Goal: Task Accomplishment & Management: Use online tool/utility

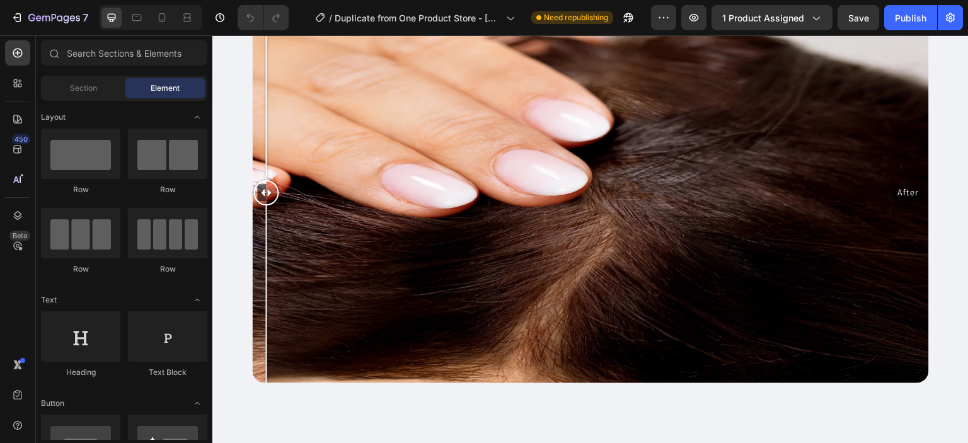
scroll to position [849, 0]
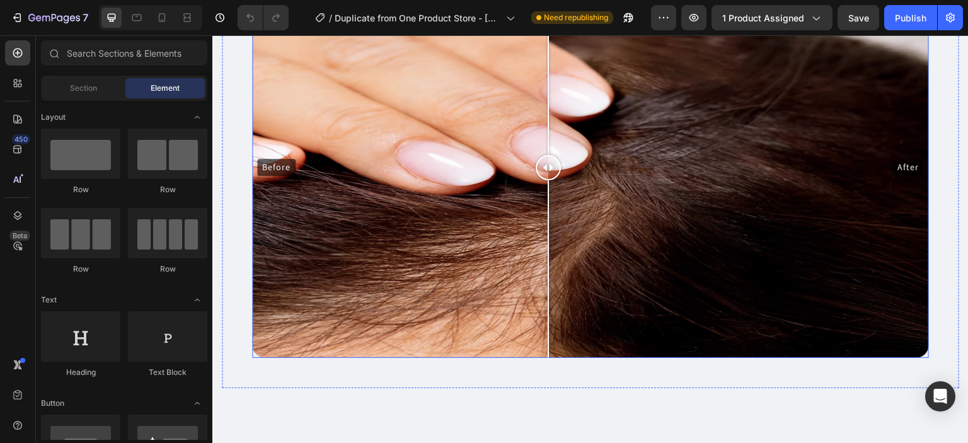
drag, startPoint x: 270, startPoint y: 161, endPoint x: 583, endPoint y: 276, distance: 332.8
click at [583, 276] on div "Before After" at bounding box center [590, 167] width 677 height 380
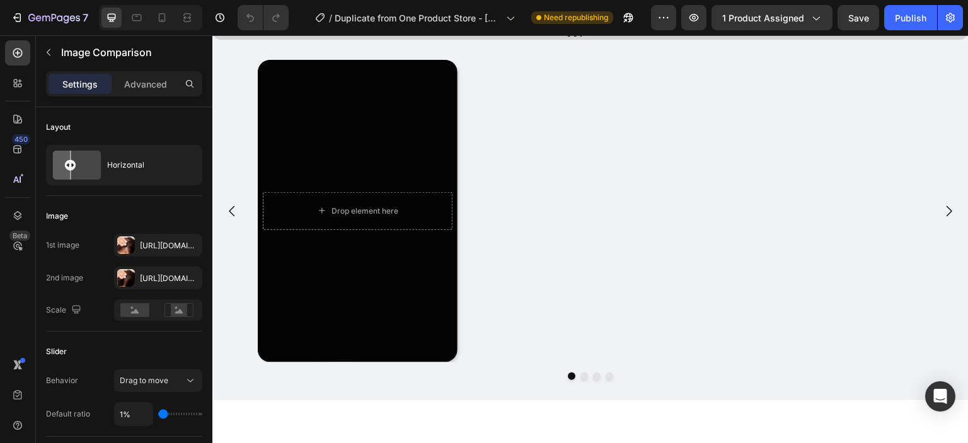
scroll to position [2301, 0]
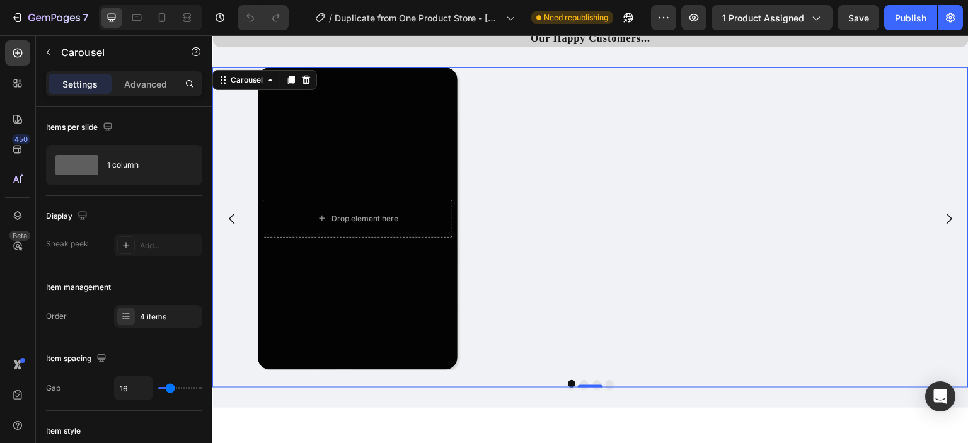
click at [605, 384] on button "Dot" at bounding box center [609, 384] width 8 height 8
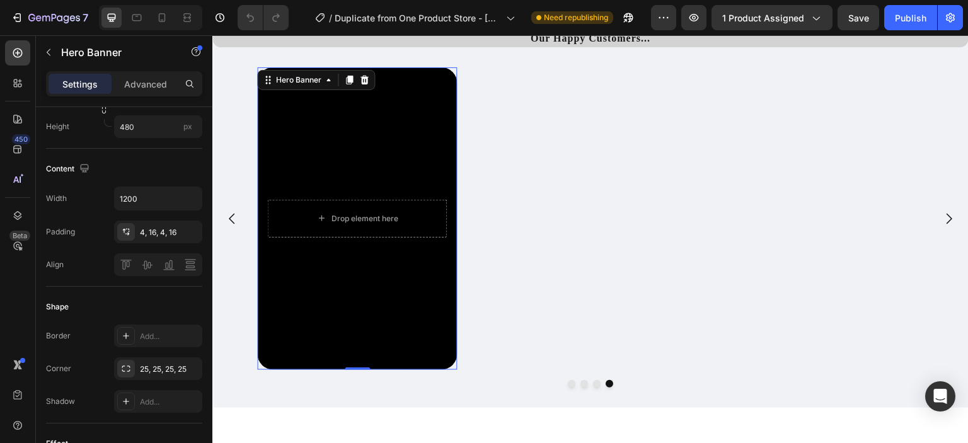
scroll to position [0, 0]
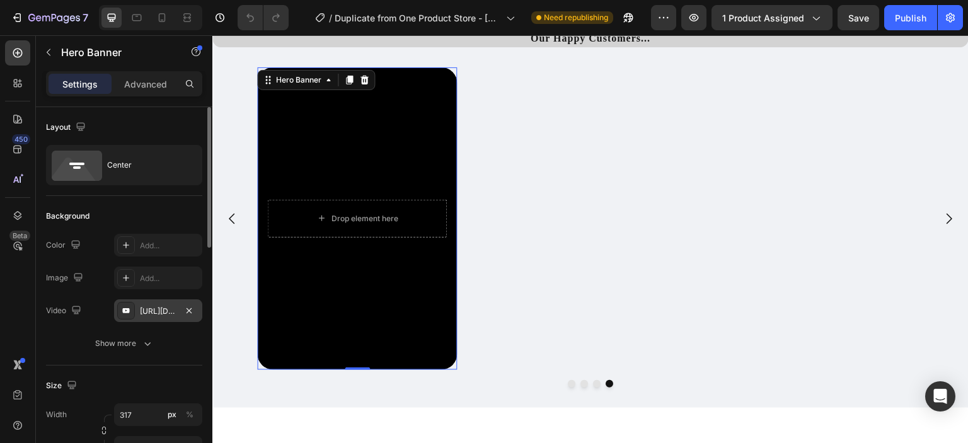
click at [155, 310] on div "[URL][DOMAIN_NAME]" at bounding box center [158, 311] width 37 height 11
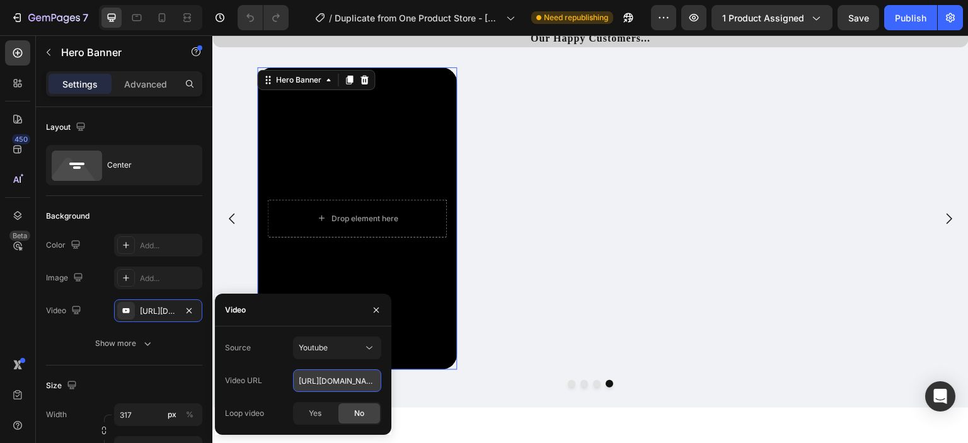
click at [334, 382] on input "[URL][DOMAIN_NAME]" at bounding box center [337, 380] width 88 height 23
paste input "[URL][DOMAIN_NAME]"
type input "[URL][DOMAIN_NAME]"
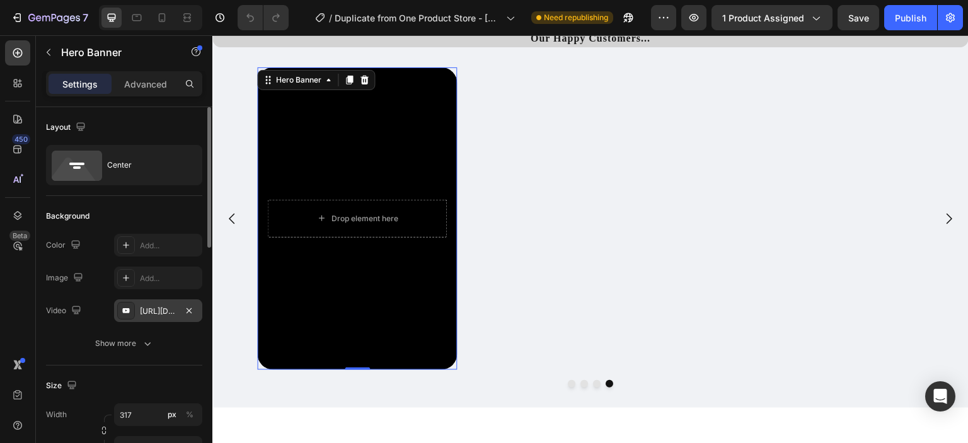
click at [167, 307] on div "[URL][DOMAIN_NAME]" at bounding box center [158, 311] width 37 height 11
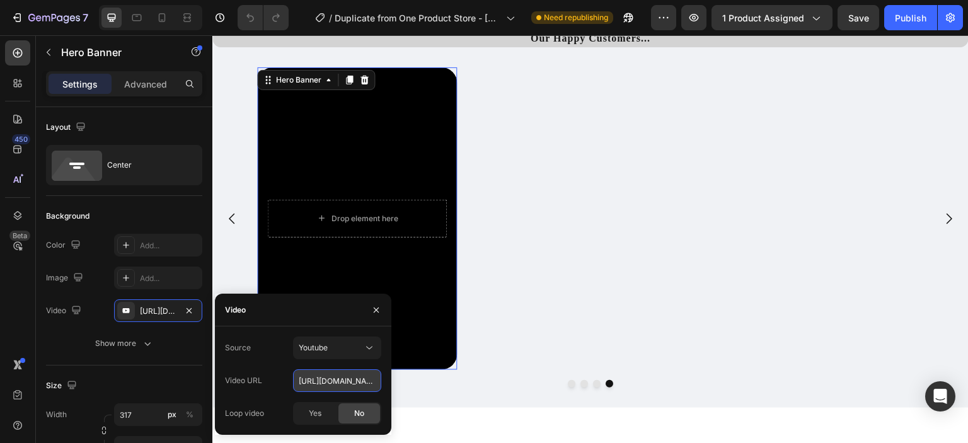
click at [309, 380] on input "[URL][DOMAIN_NAME]" at bounding box center [337, 380] width 88 height 23
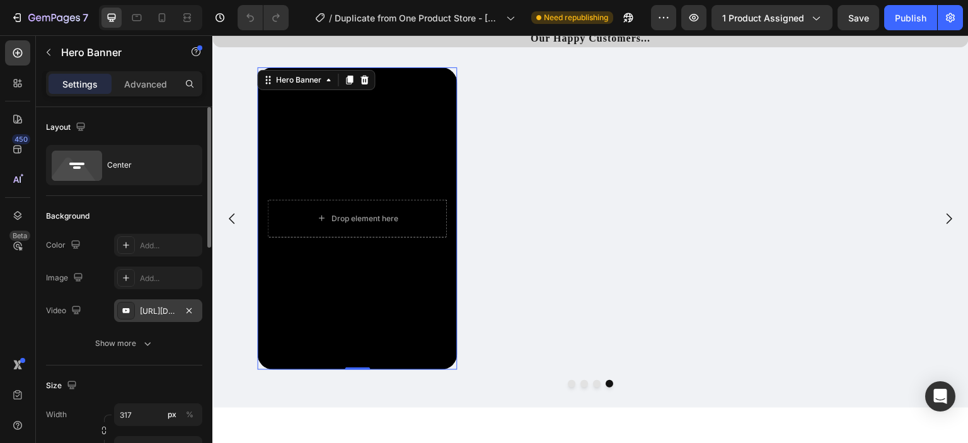
click at [160, 314] on div "[URL][DOMAIN_NAME]" at bounding box center [158, 311] width 37 height 11
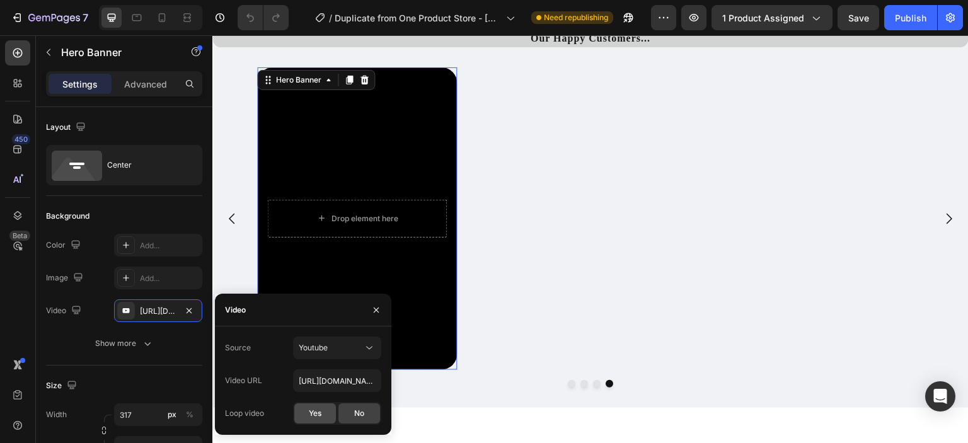
click at [331, 405] on div "Yes" at bounding box center [315, 413] width 42 height 20
click at [348, 380] on input "[URL][DOMAIN_NAME]" at bounding box center [337, 380] width 88 height 23
paste input "[URL][DOMAIN_NAME]"
type input "[URL][DOMAIN_NAME]"
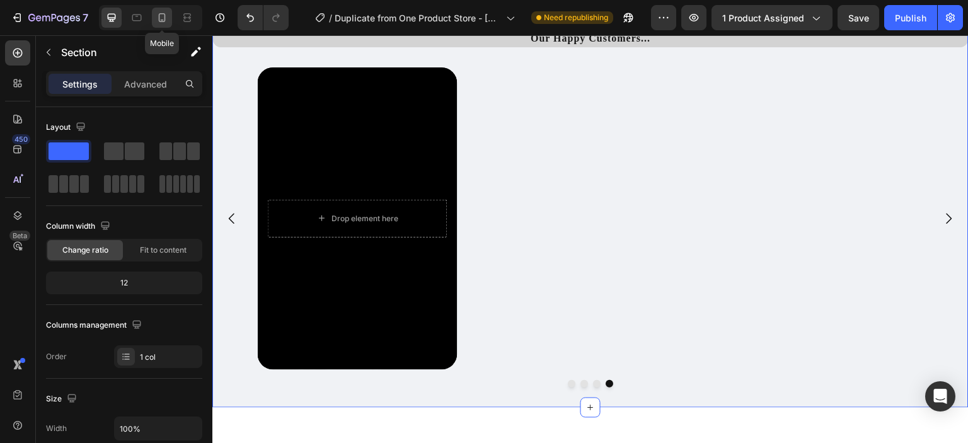
click at [163, 18] on icon at bounding box center [162, 17] width 13 height 13
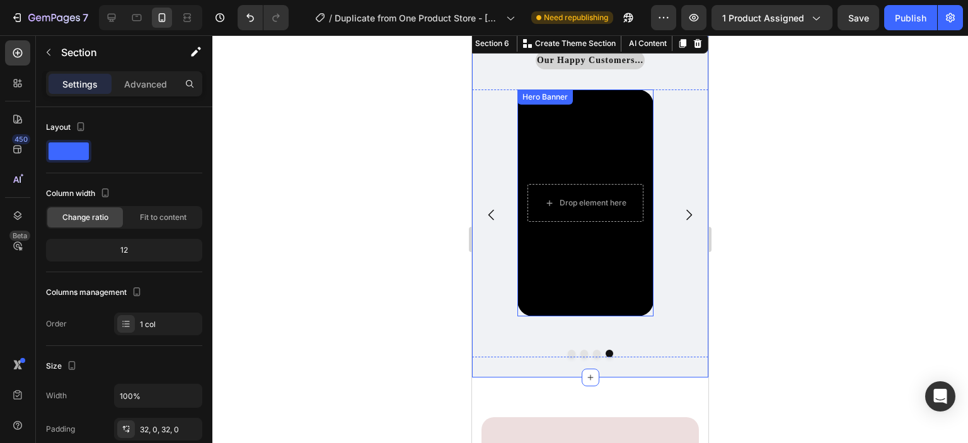
scroll to position [2517, 0]
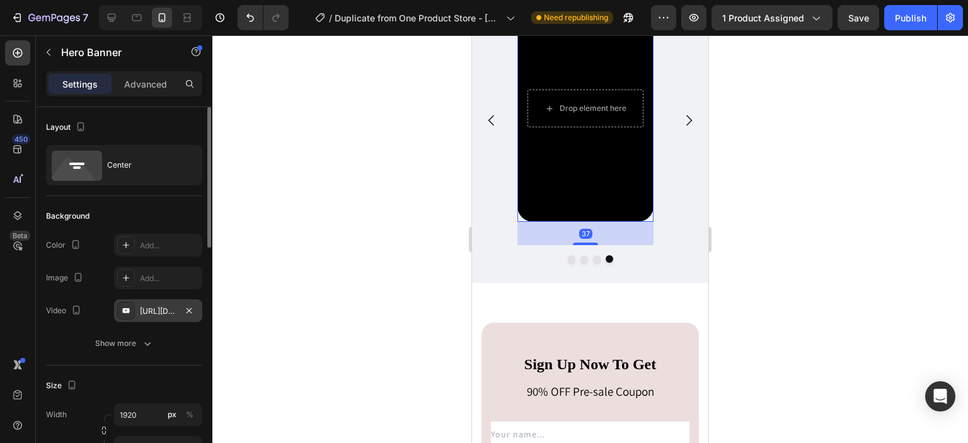
click at [159, 304] on div "[URL][DOMAIN_NAME]" at bounding box center [158, 310] width 88 height 23
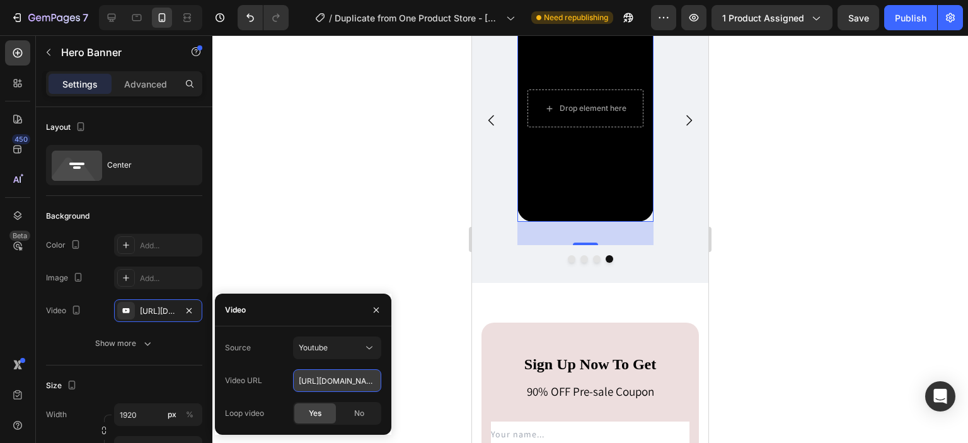
click at [321, 384] on input "[URL][DOMAIN_NAME]" at bounding box center [337, 380] width 88 height 23
paste input "[URL][DOMAIN_NAME]"
type input "[URL][DOMAIN_NAME]"
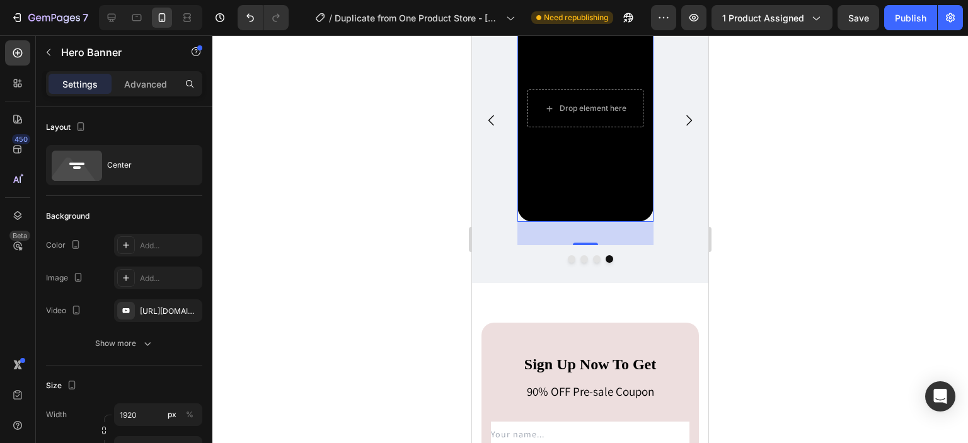
scroll to position [0, 0]
click at [451, 376] on div at bounding box center [589, 239] width 755 height 408
click at [563, 159] on div "Background Image" at bounding box center [585, 108] width 136 height 227
click at [153, 317] on div "[URL][DOMAIN_NAME]" at bounding box center [158, 310] width 88 height 23
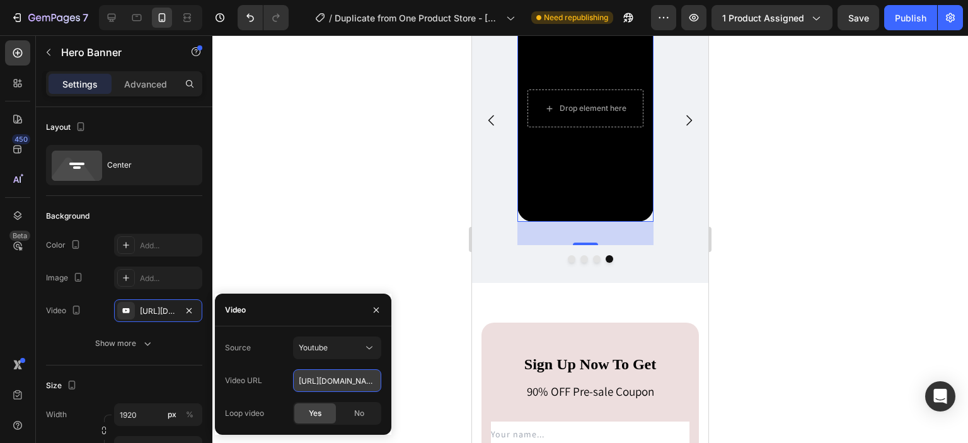
click at [378, 384] on input "[URL][DOMAIN_NAME]" at bounding box center [337, 380] width 88 height 23
paste input "[URL][DOMAIN_NAME]"
type input "[URL][DOMAIN_NAME]"
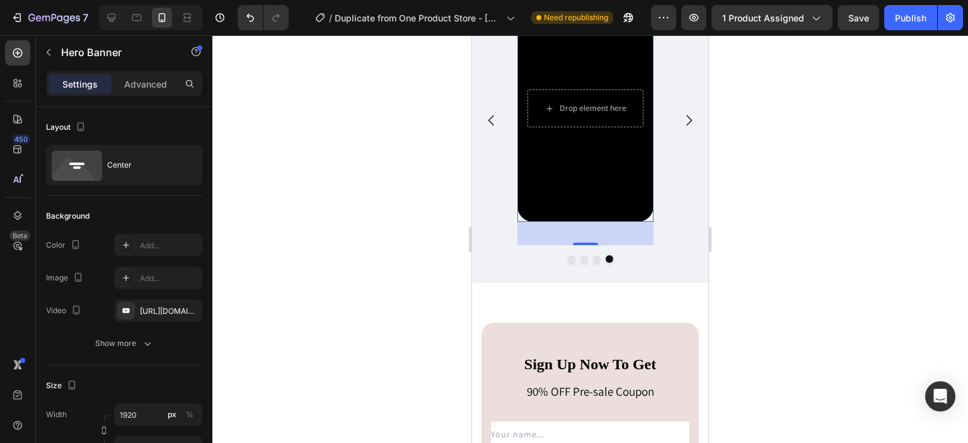
click at [434, 383] on div at bounding box center [589, 239] width 755 height 408
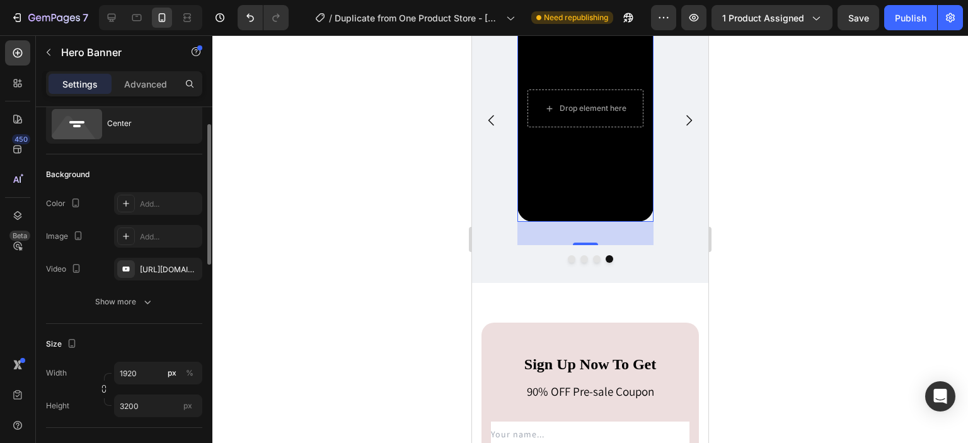
scroll to position [43, 0]
click at [568, 263] on button "Dot" at bounding box center [572, 259] width 8 height 8
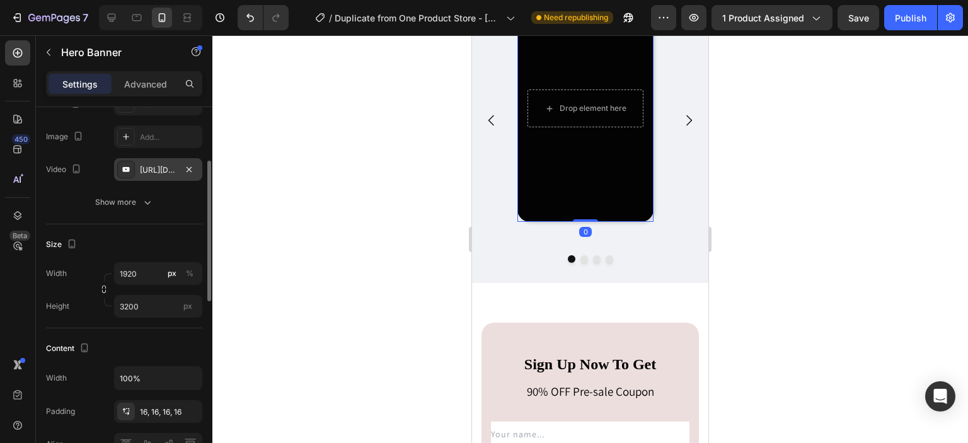
scroll to position [141, 0]
click at [576, 263] on div at bounding box center [590, 259] width 236 height 8
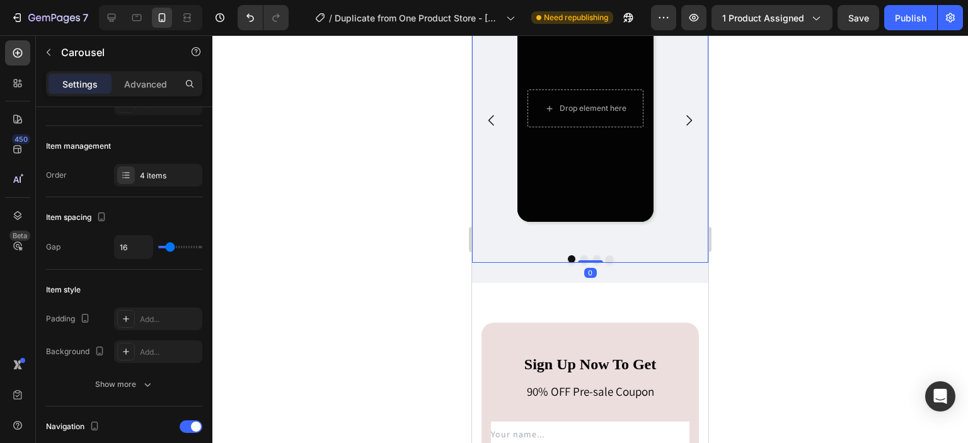
scroll to position [0, 0]
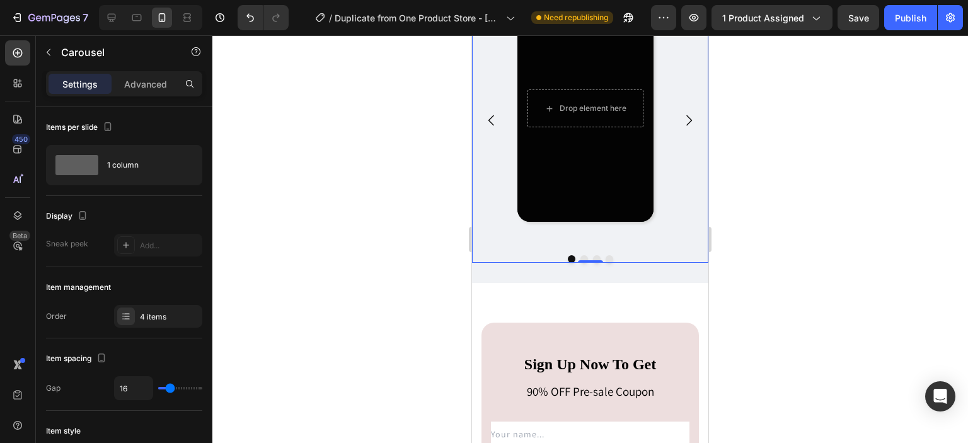
click at [686, 126] on icon "Carousel Next Arrow" at bounding box center [689, 120] width 6 height 11
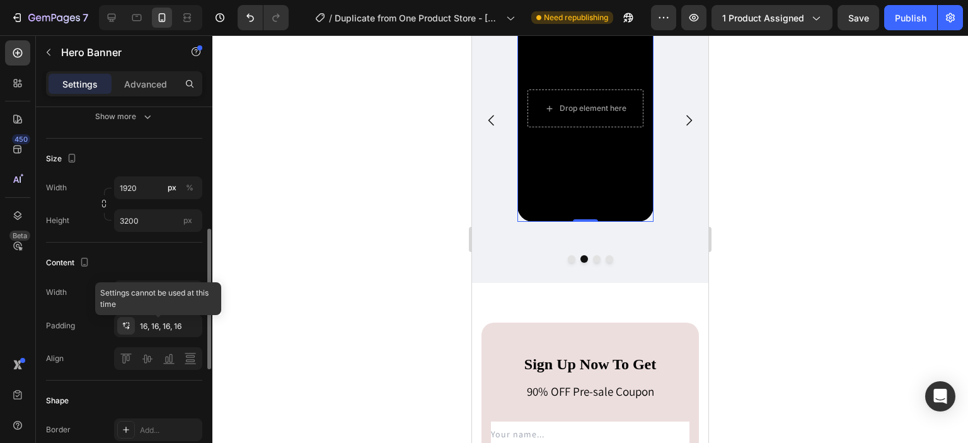
scroll to position [253, 0]
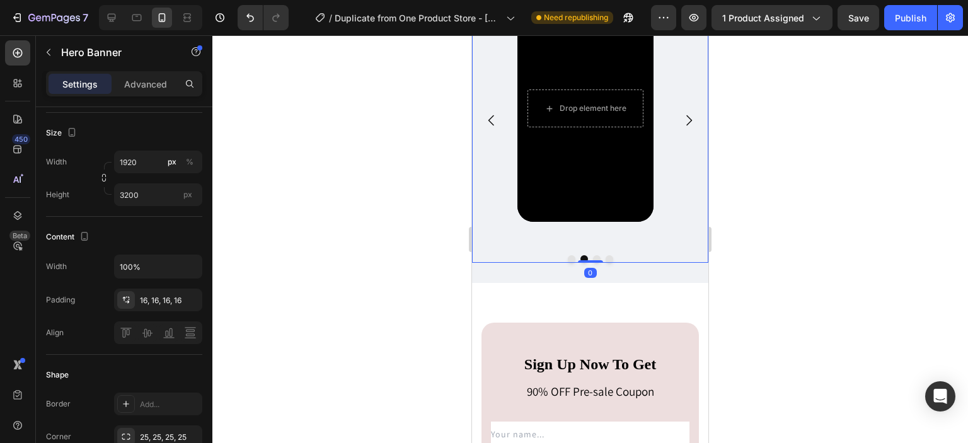
click at [593, 263] on button "Dot" at bounding box center [597, 259] width 8 height 8
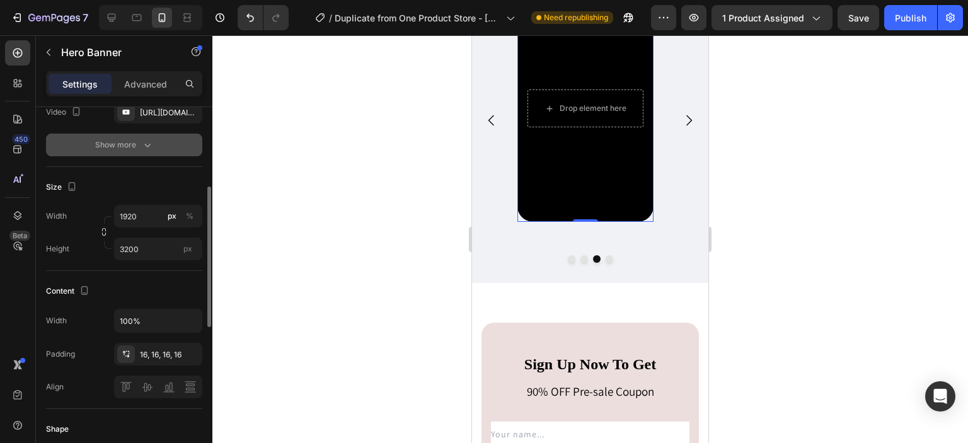
scroll to position [202, 0]
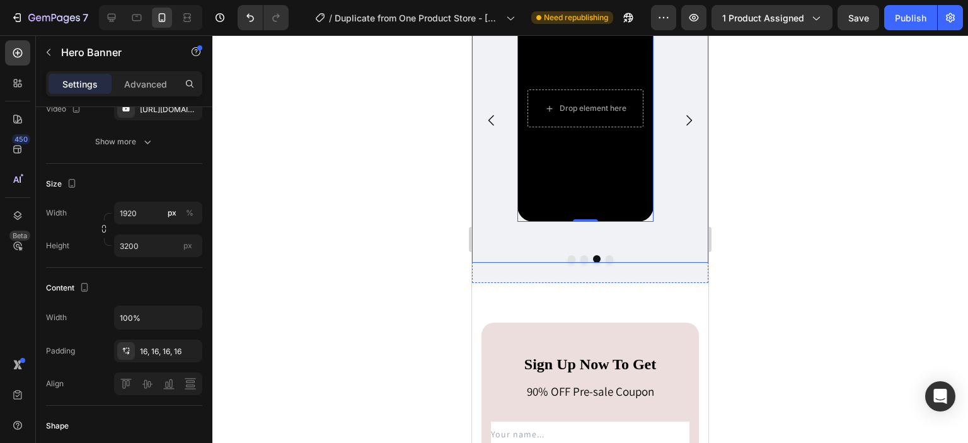
click at [605, 263] on button "Dot" at bounding box center [609, 259] width 8 height 8
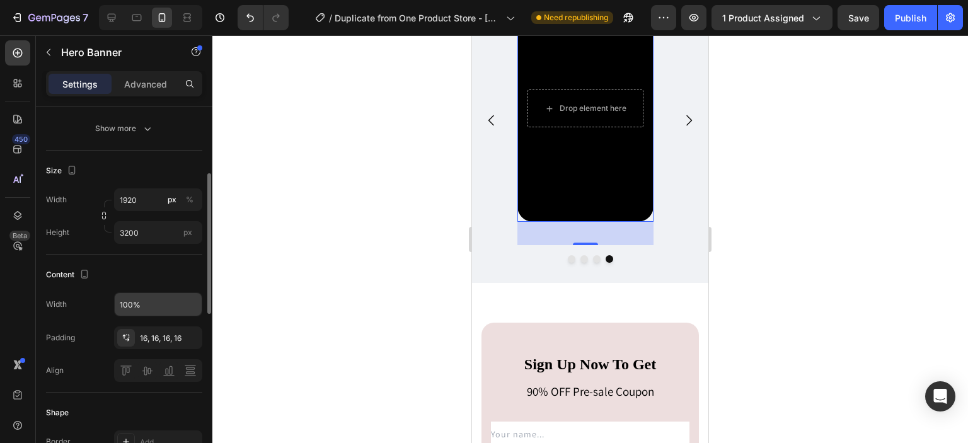
scroll to position [204, 0]
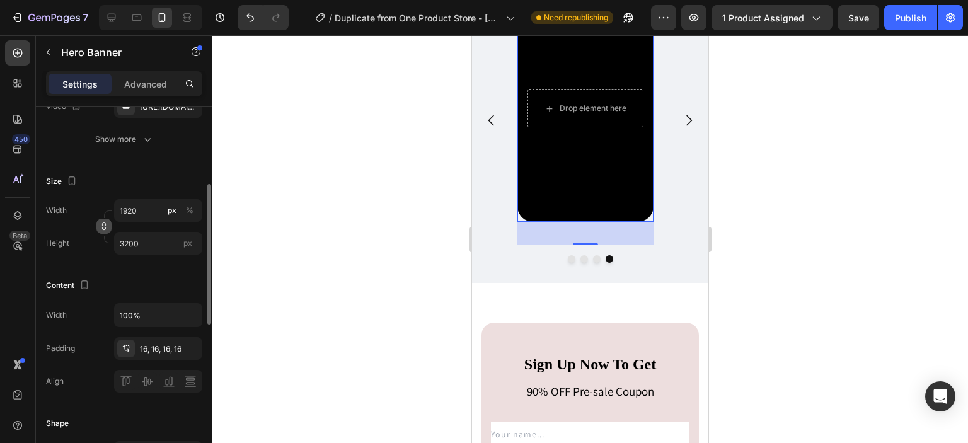
click at [106, 229] on icon "button" at bounding box center [104, 226] width 9 height 9
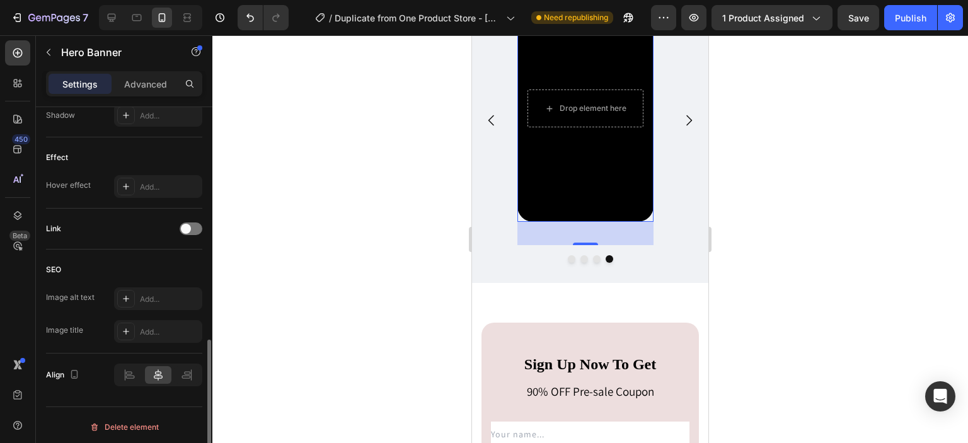
scroll to position [609, 0]
click at [348, 260] on div at bounding box center [589, 239] width 755 height 408
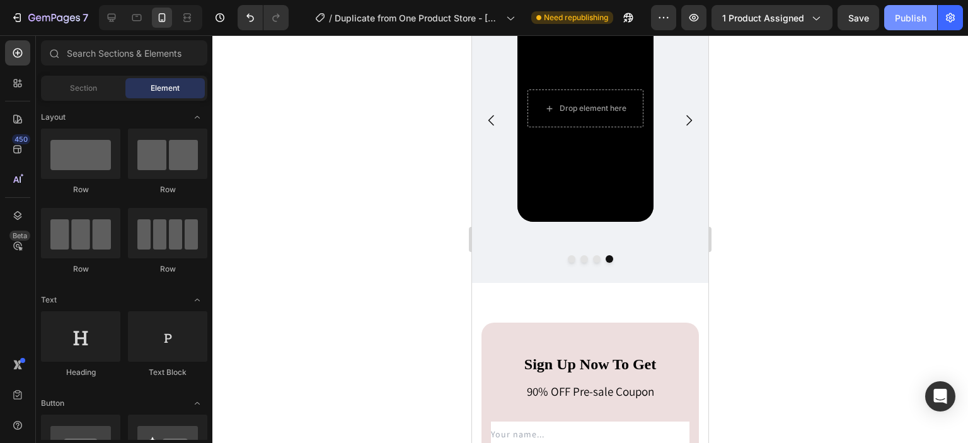
click at [911, 20] on div "Publish" at bounding box center [910, 17] width 31 height 13
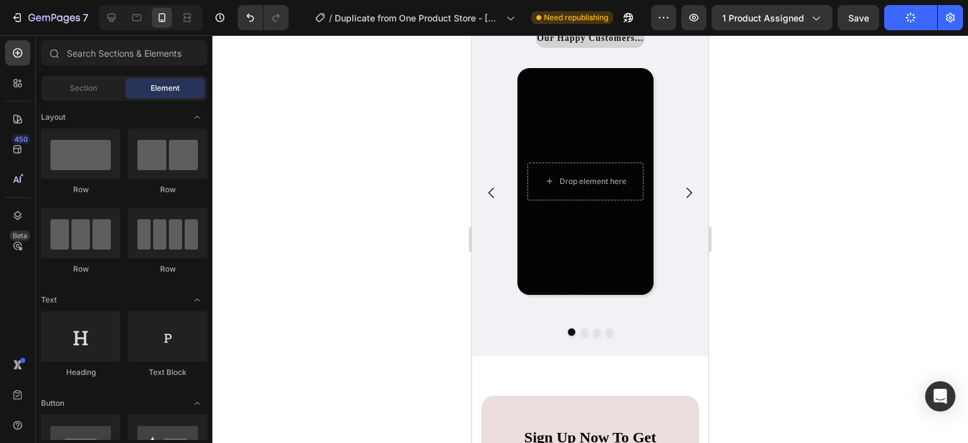
scroll to position [3419, 0]
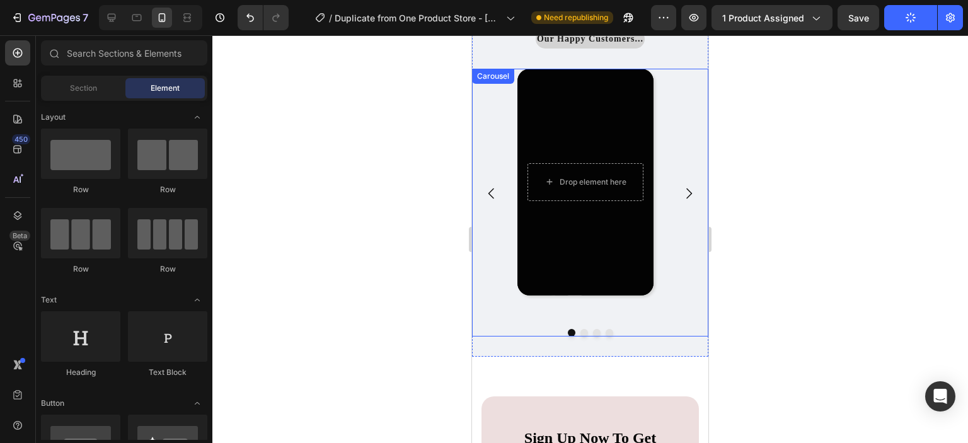
click at [606, 334] on button "Dot" at bounding box center [609, 333] width 8 height 8
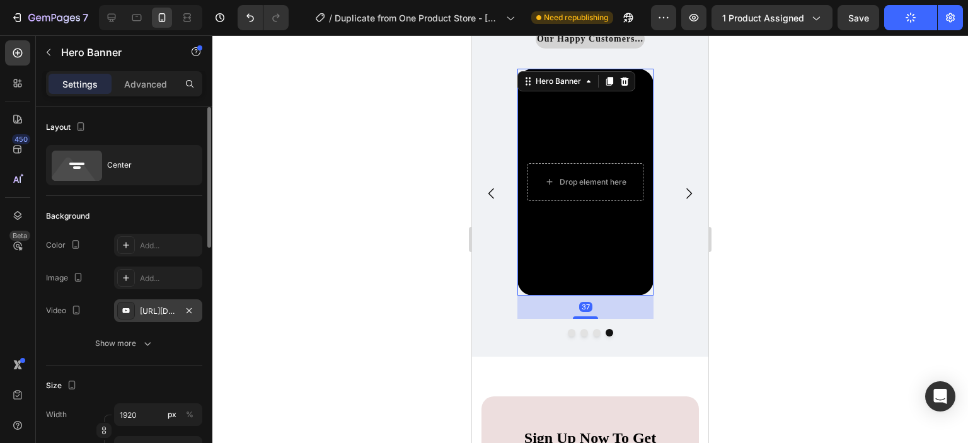
click at [158, 307] on div "[URL][DOMAIN_NAME]" at bounding box center [158, 311] width 37 height 11
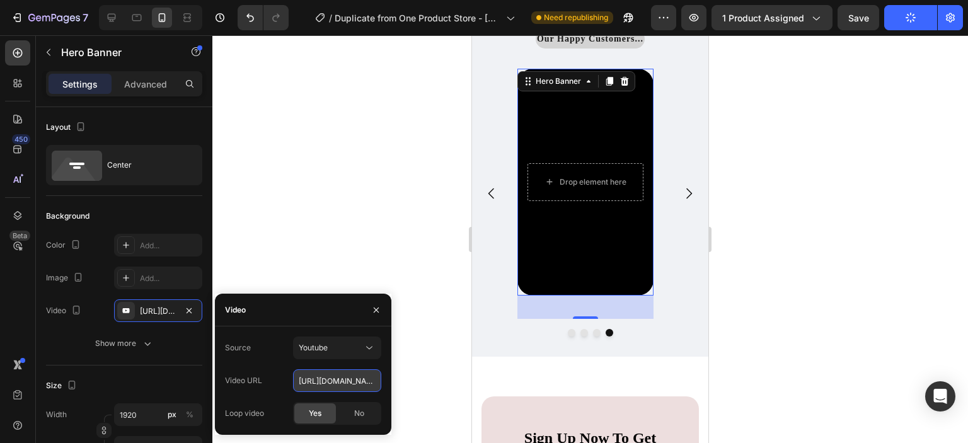
click at [365, 375] on input "[URL][DOMAIN_NAME]" at bounding box center [337, 380] width 88 height 23
paste input "[URL][DOMAIN_NAME]"
type input "[URL][DOMAIN_NAME]"
click at [451, 366] on div at bounding box center [589, 239] width 755 height 408
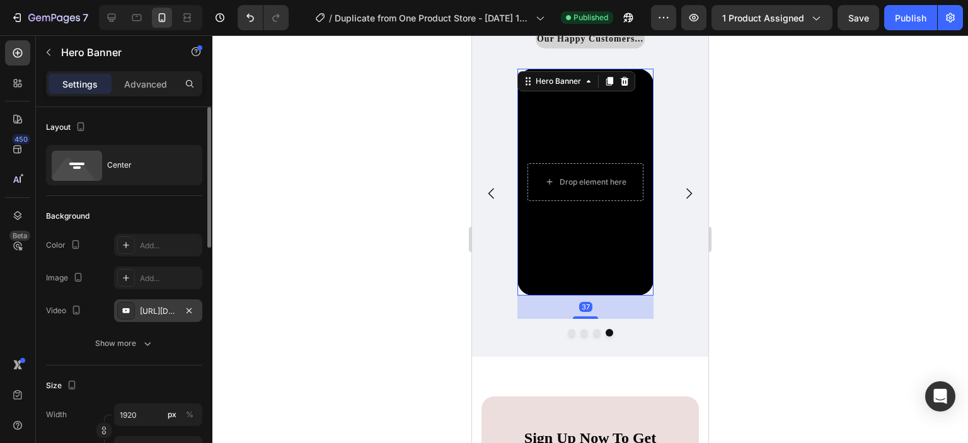
click at [156, 302] on div "[URL][DOMAIN_NAME]" at bounding box center [158, 310] width 88 height 23
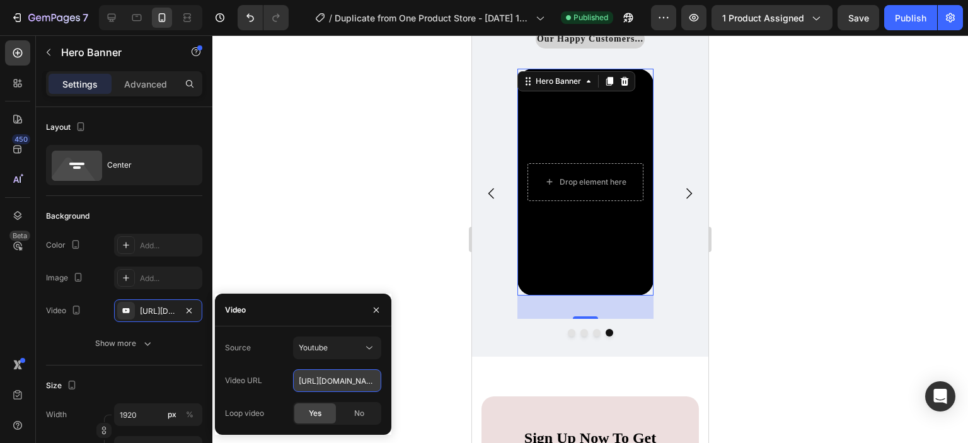
click at [326, 375] on input "[URL][DOMAIN_NAME]" at bounding box center [337, 380] width 88 height 23
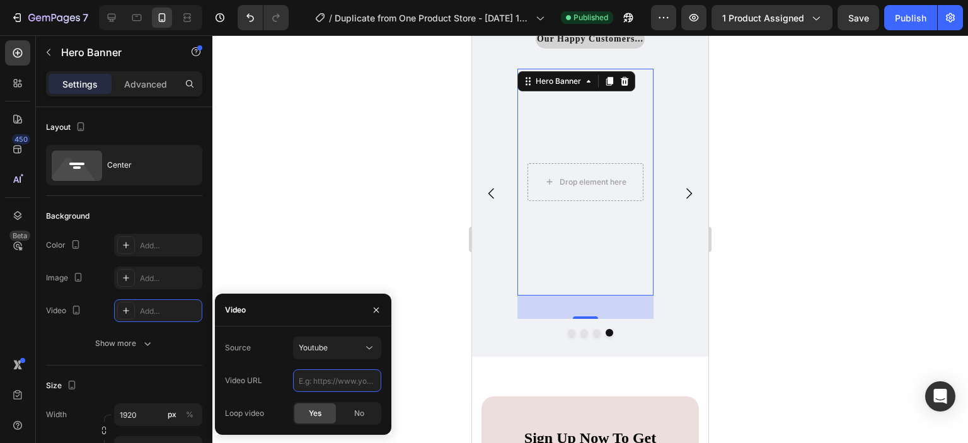
paste input "[URL][DOMAIN_NAME]"
type input "[URL][DOMAIN_NAME]"
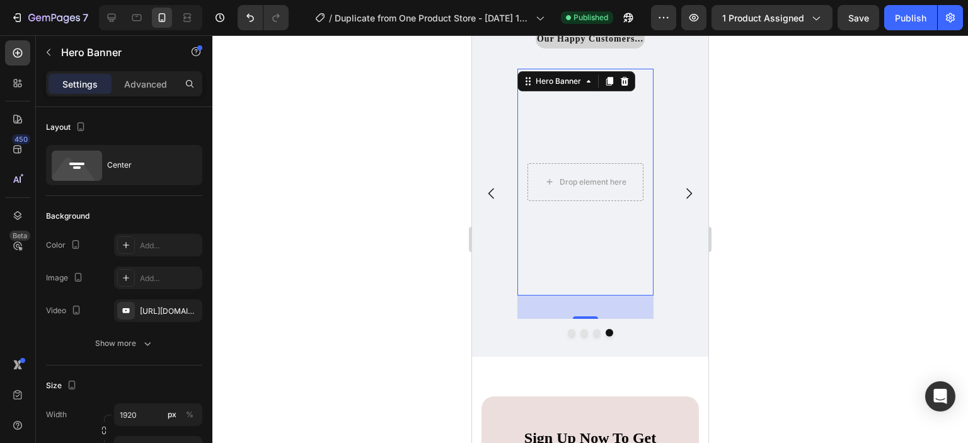
click at [403, 375] on div at bounding box center [589, 239] width 755 height 408
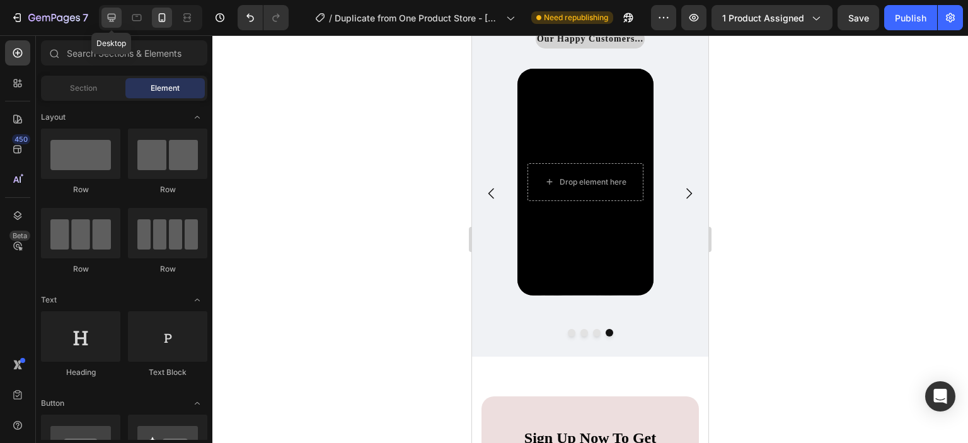
click at [117, 14] on icon at bounding box center [111, 17] width 13 height 13
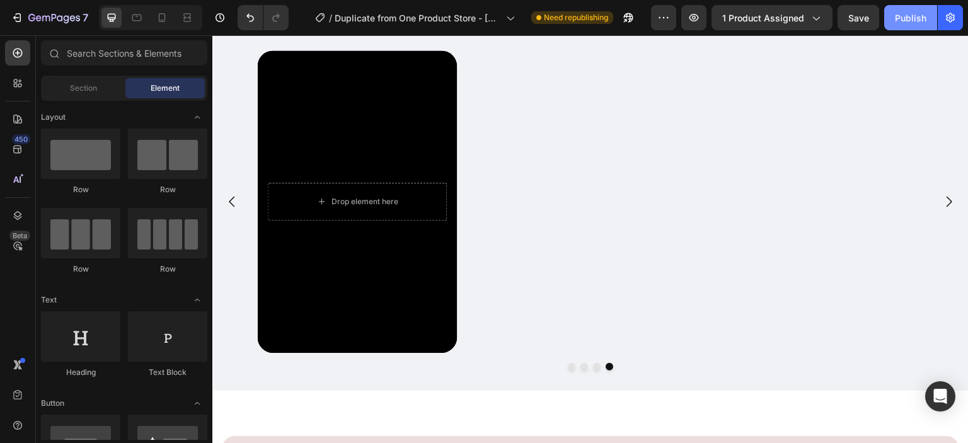
click at [900, 18] on div "Publish" at bounding box center [910, 17] width 31 height 13
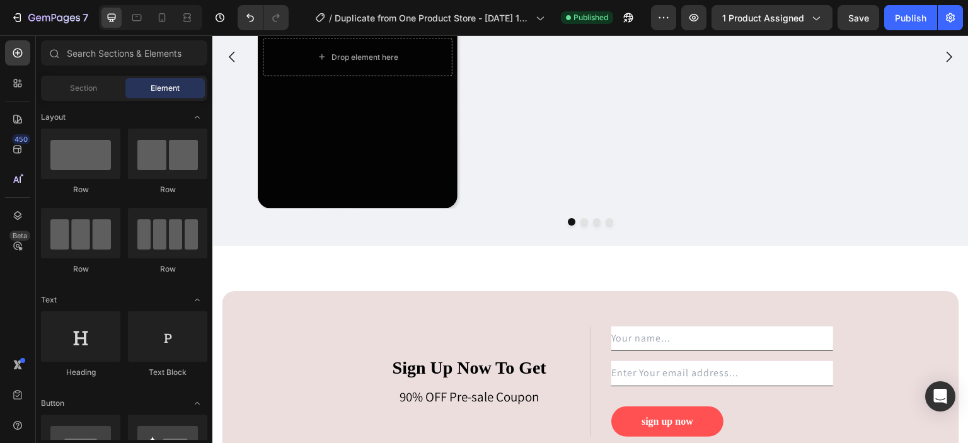
scroll to position [3303, 0]
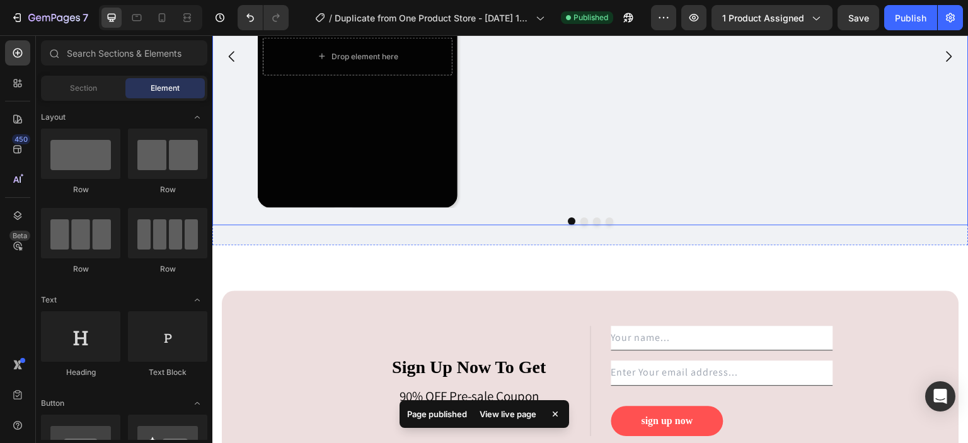
click at [941, 57] on icon "Carousel Next Arrow" at bounding box center [948, 56] width 15 height 15
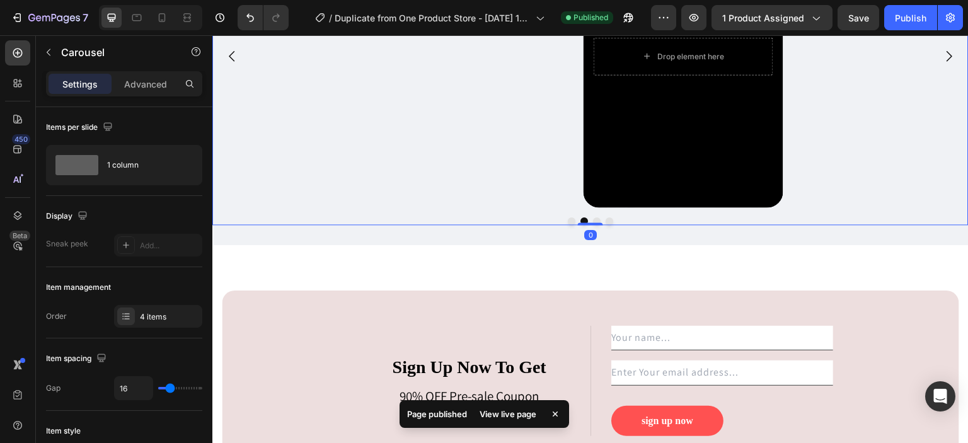
click at [941, 57] on icon "Carousel Next Arrow" at bounding box center [948, 56] width 15 height 15
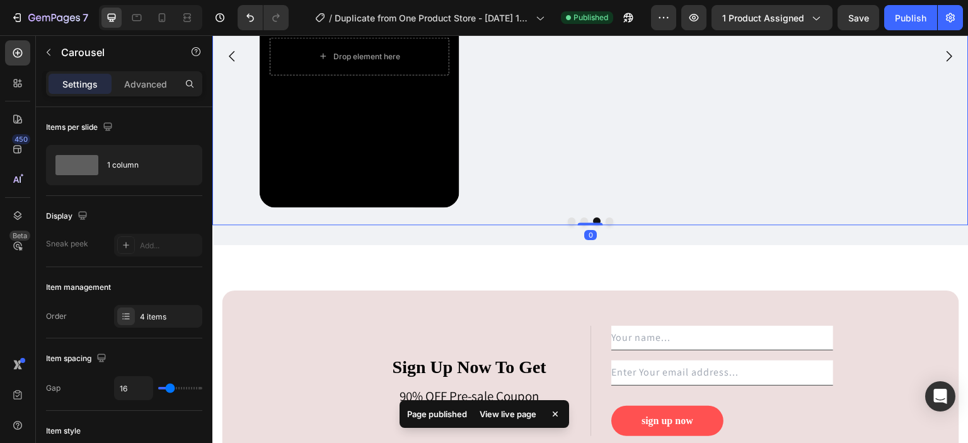
click at [941, 57] on icon "Carousel Next Arrow" at bounding box center [948, 56] width 15 height 15
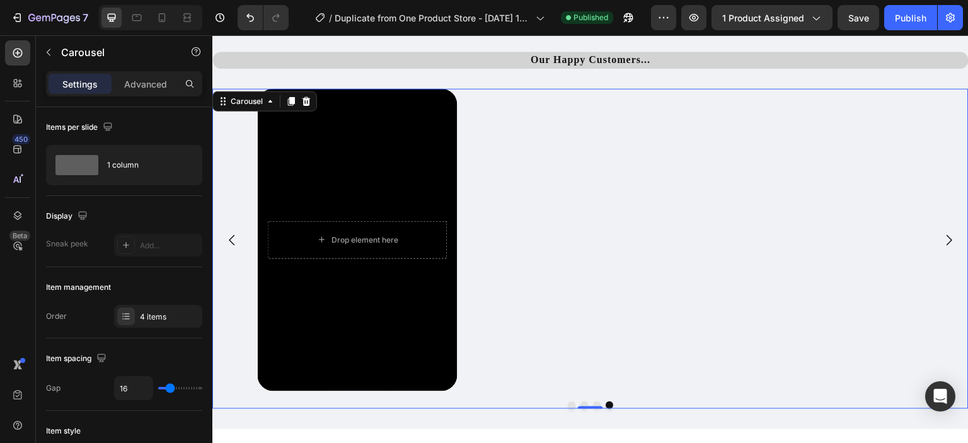
scroll to position [3109, 0]
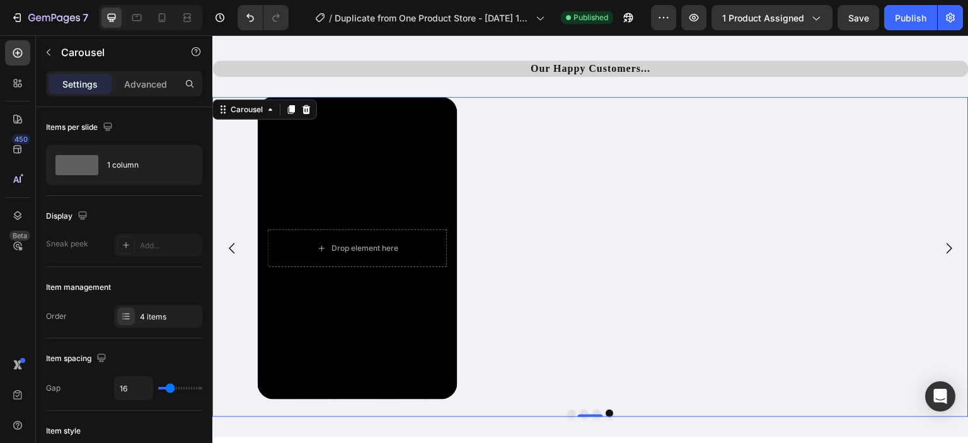
click at [939, 241] on button "Carousel Next Arrow" at bounding box center [948, 248] width 35 height 35
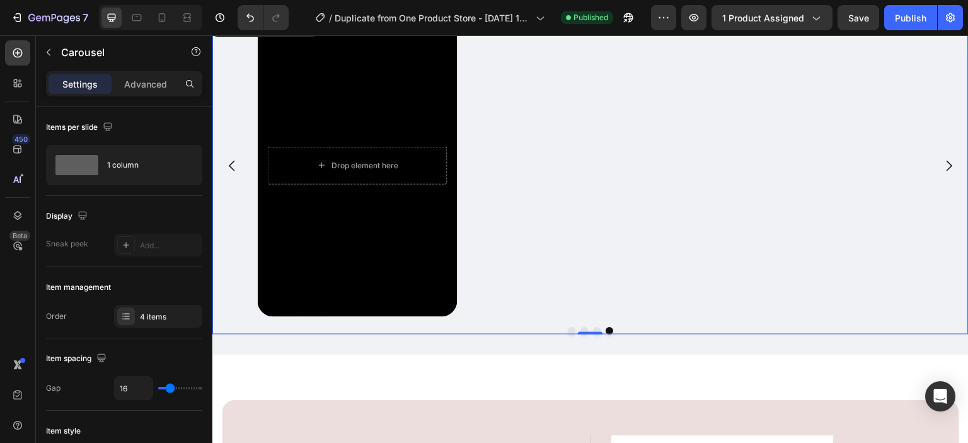
scroll to position [3210, 0]
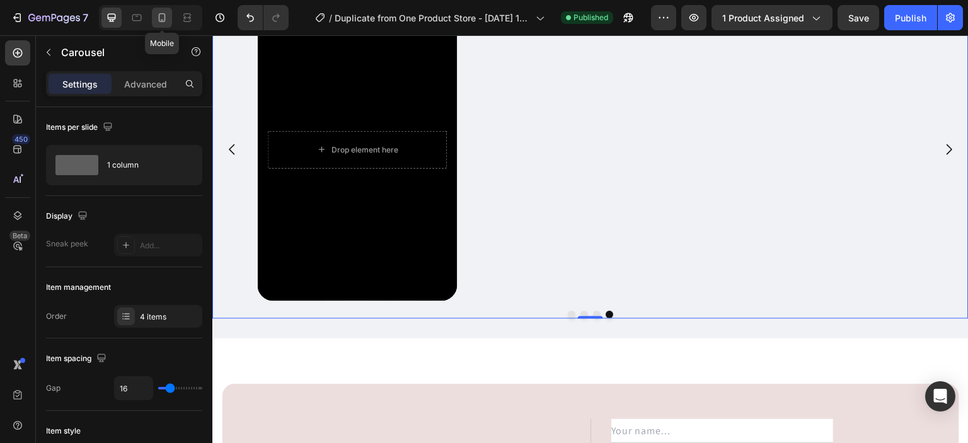
click at [163, 18] on icon at bounding box center [162, 17] width 13 height 13
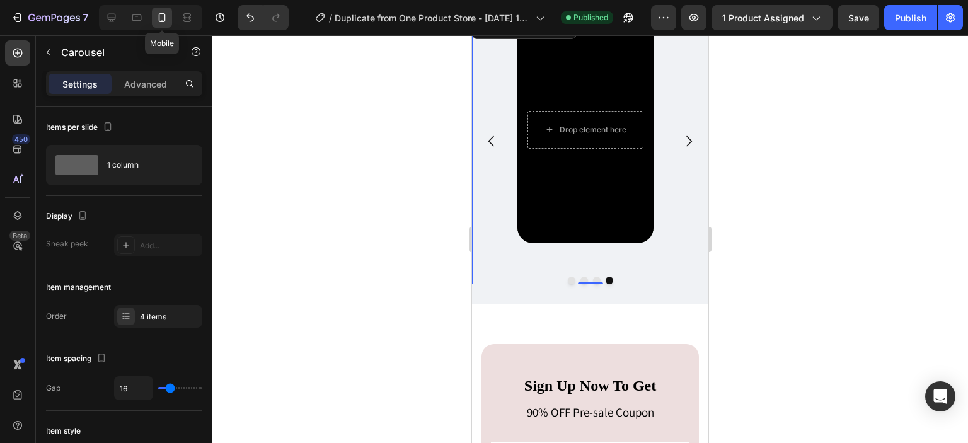
scroll to position [3147, 0]
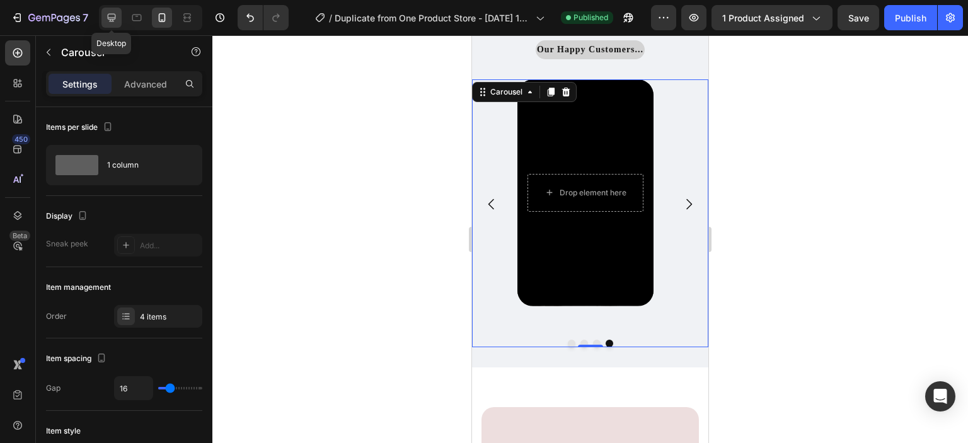
click at [116, 14] on icon at bounding box center [111, 17] width 13 height 13
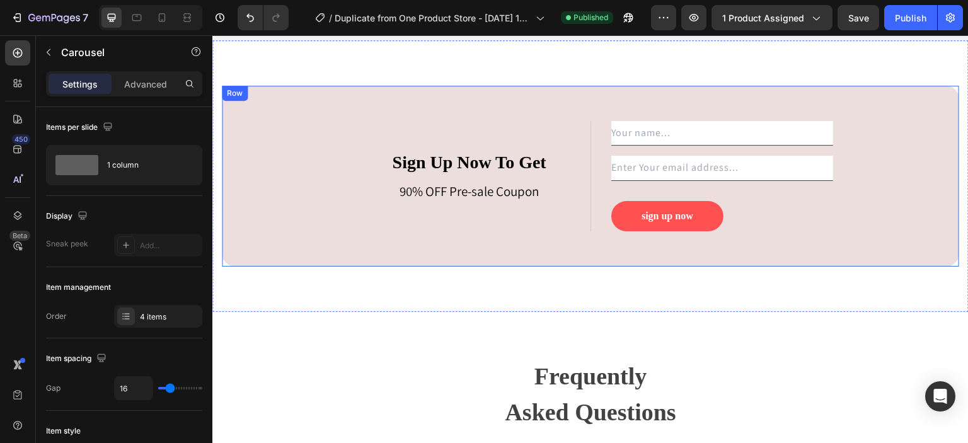
scroll to position [3403, 0]
